Goal: Task Accomplishment & Management: Manage account settings

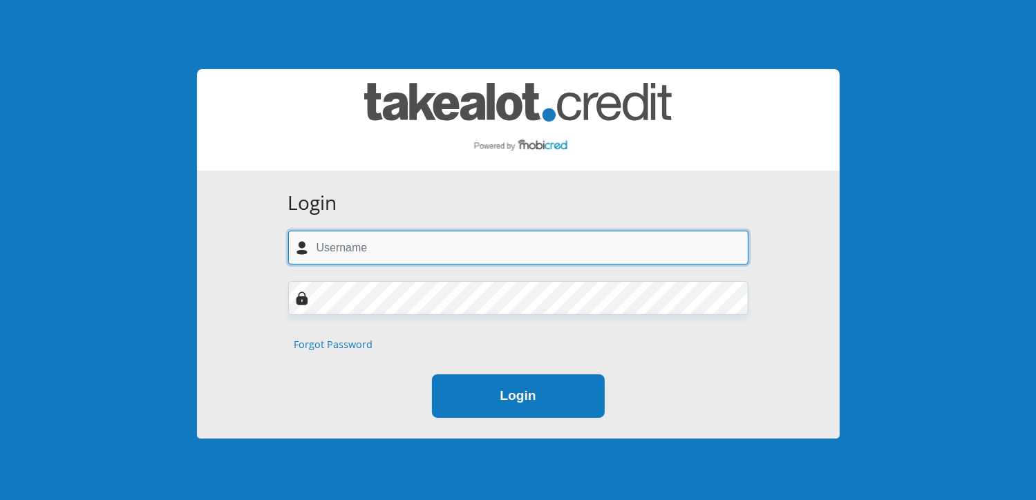
type input "[EMAIL_ADDRESS][DOMAIN_NAME]"
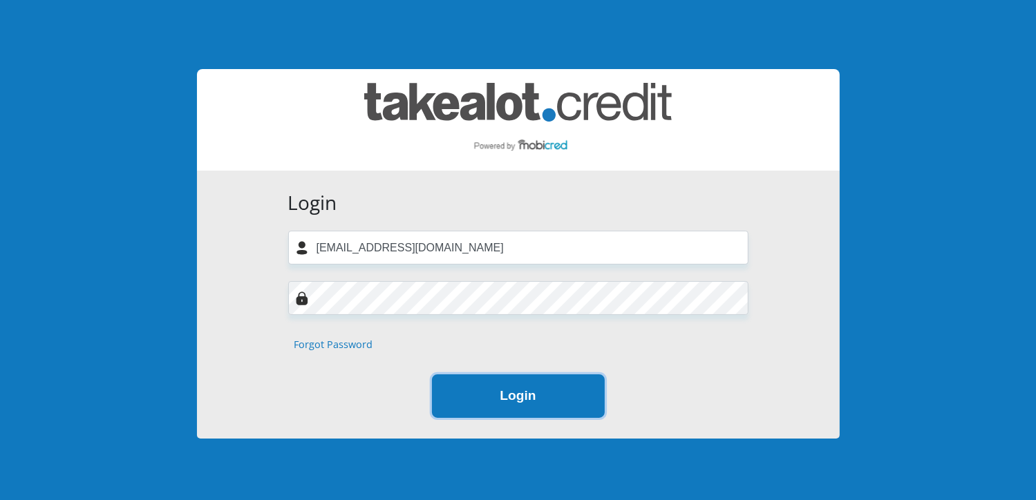
click at [517, 392] on button "Login" at bounding box center [518, 397] width 173 height 44
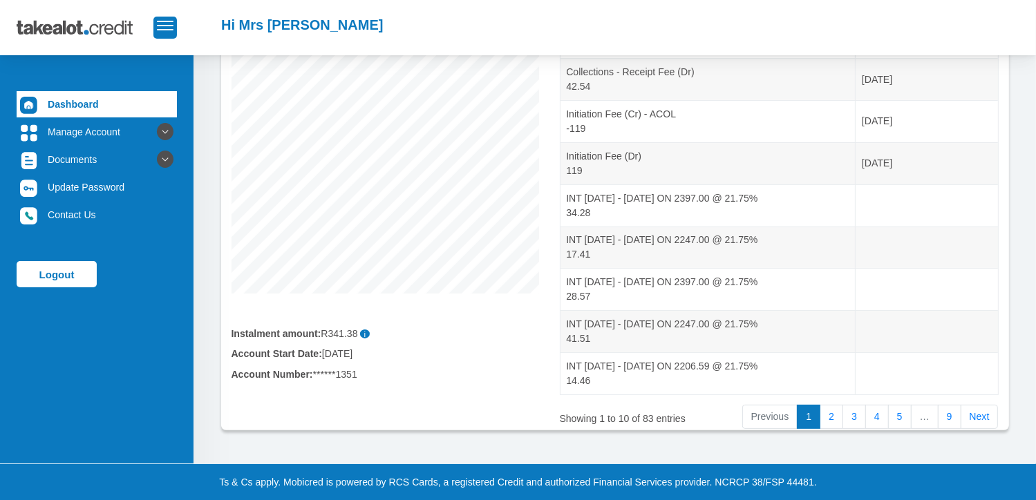
scroll to position [268, 0]
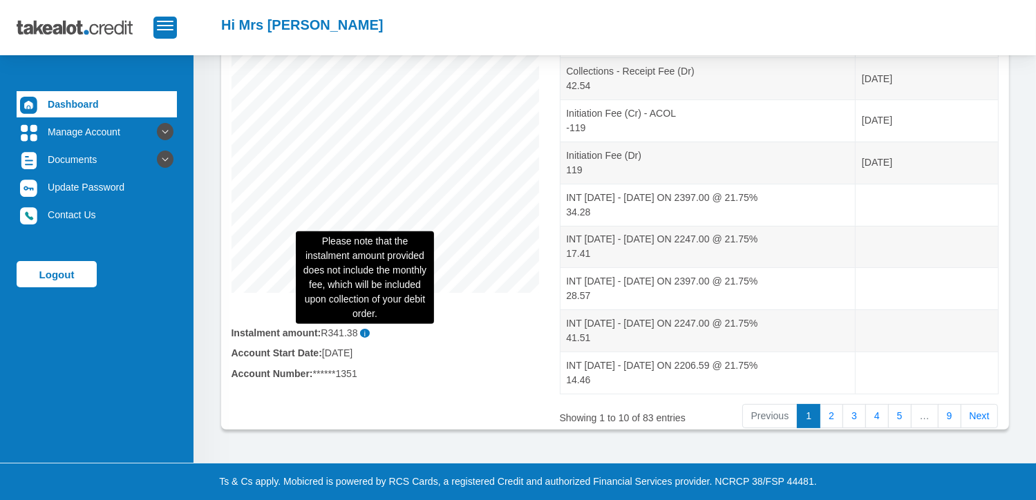
click at [366, 335] on span "i" at bounding box center [365, 333] width 10 height 9
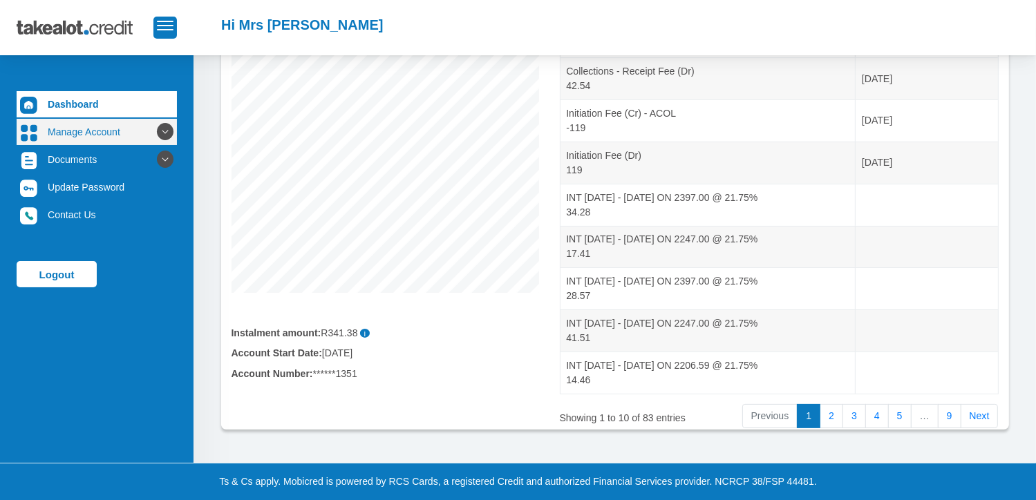
click at [82, 131] on link "Manage Account" at bounding box center [97, 132] width 160 height 26
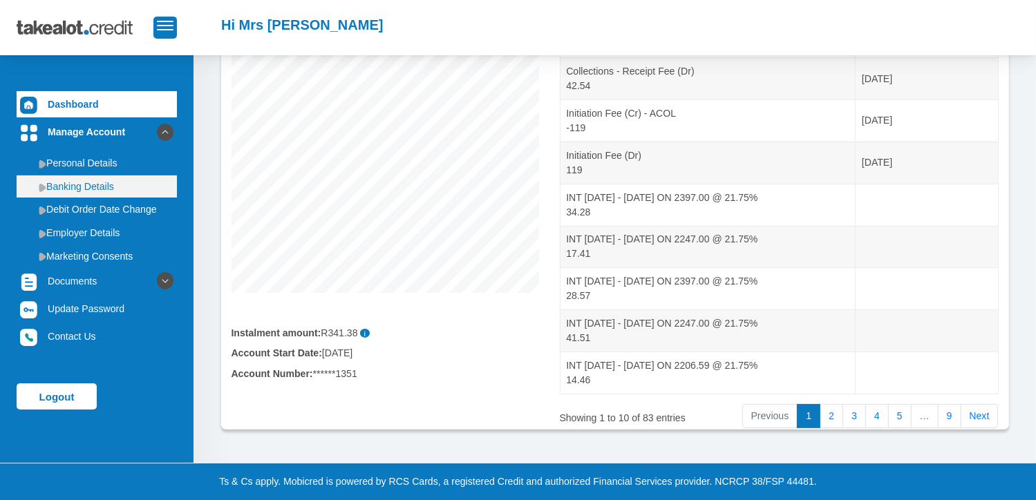
click at [86, 193] on link "Banking Details" at bounding box center [97, 187] width 160 height 22
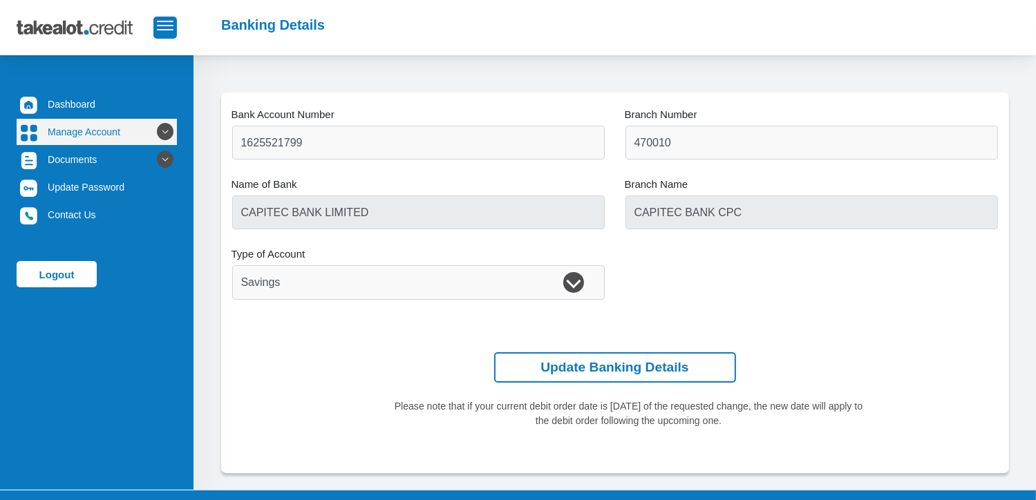
click at [129, 133] on link "Manage Account" at bounding box center [97, 132] width 160 height 26
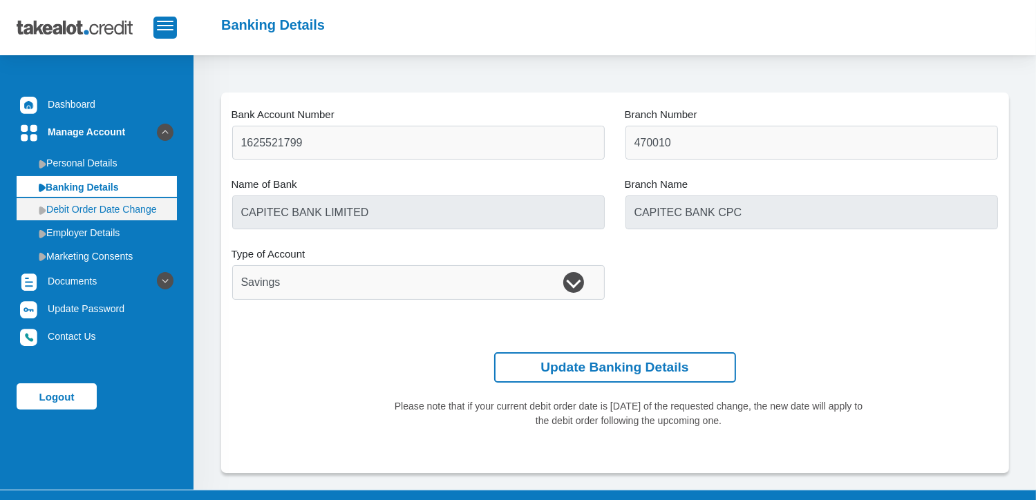
click at [121, 212] on link "Debit Order Date Change" at bounding box center [97, 209] width 160 height 22
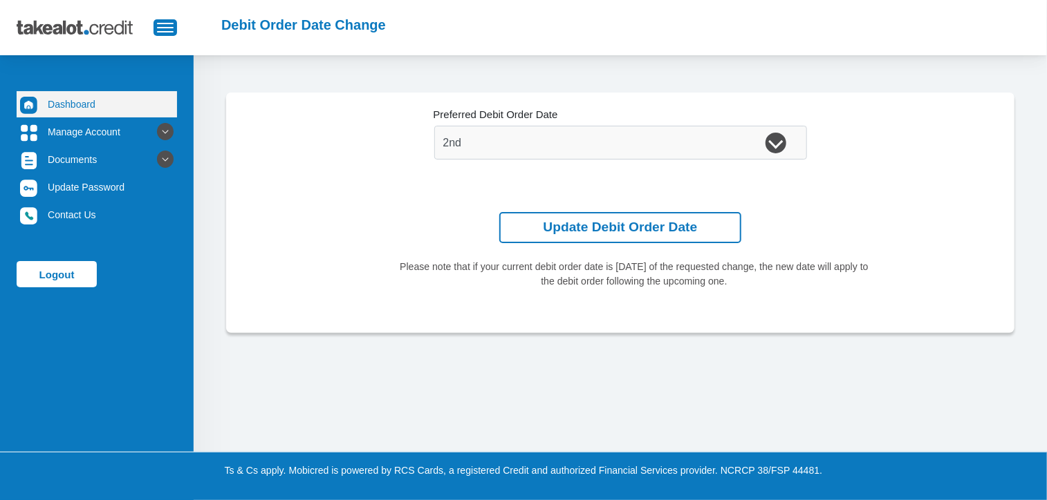
click at [92, 94] on link "Dashboard" at bounding box center [97, 104] width 160 height 26
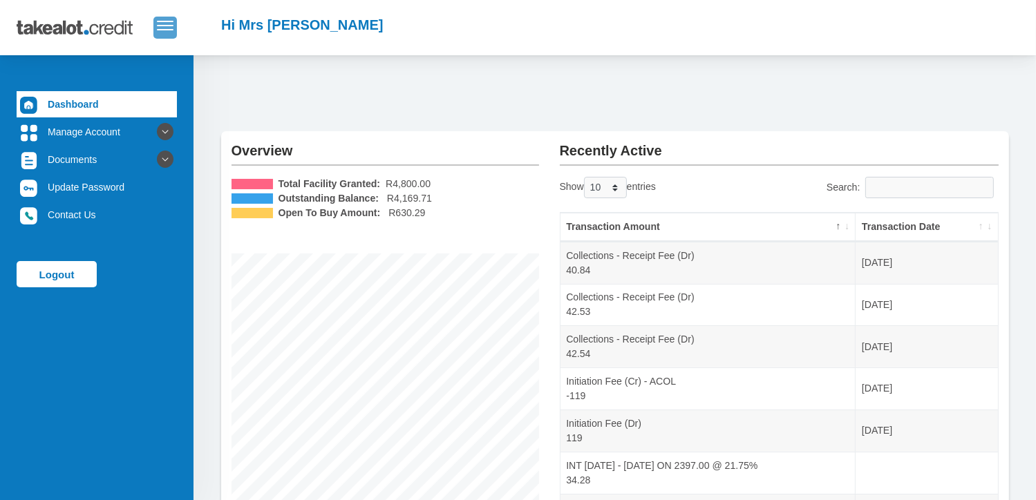
click at [165, 33] on button "button" at bounding box center [165, 27] width 24 height 21
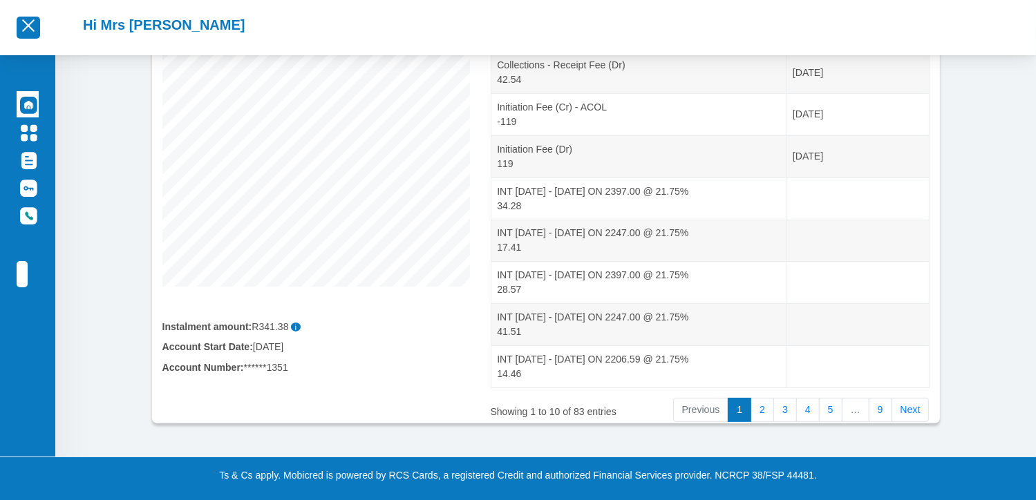
scroll to position [276, 0]
